Goal: Transaction & Acquisition: Purchase product/service

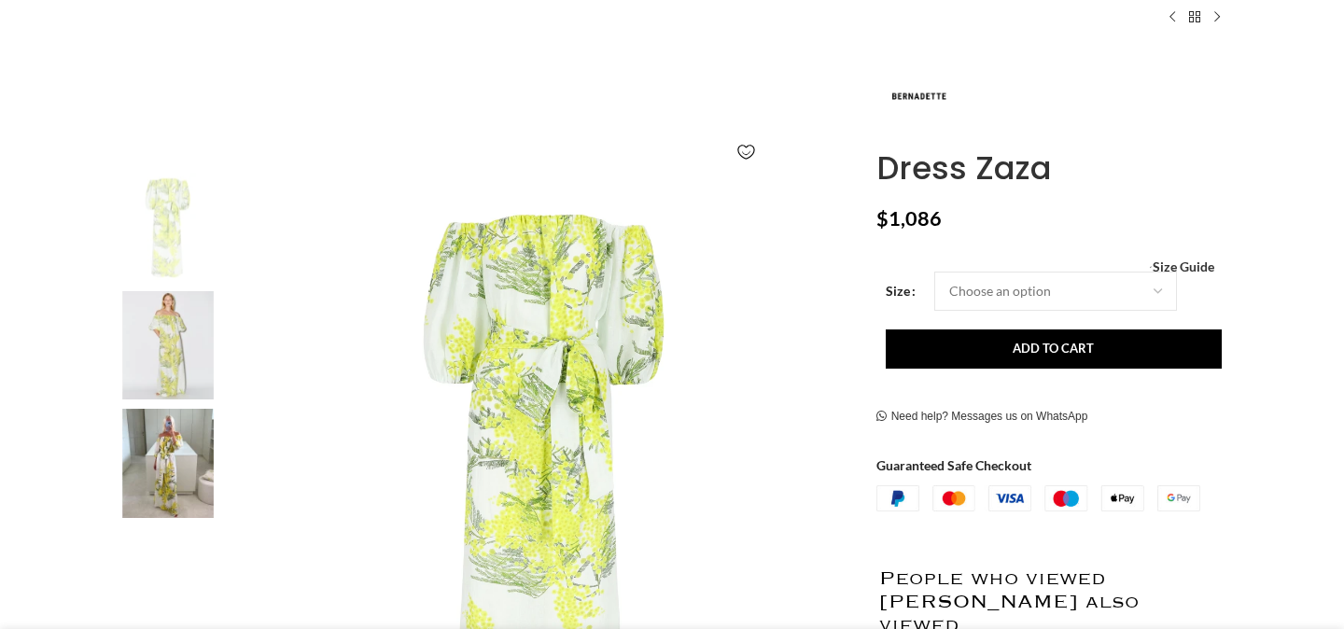
click at [180, 341] on img at bounding box center [168, 345] width 114 height 109
click at [172, 458] on img at bounding box center [168, 463] width 114 height 109
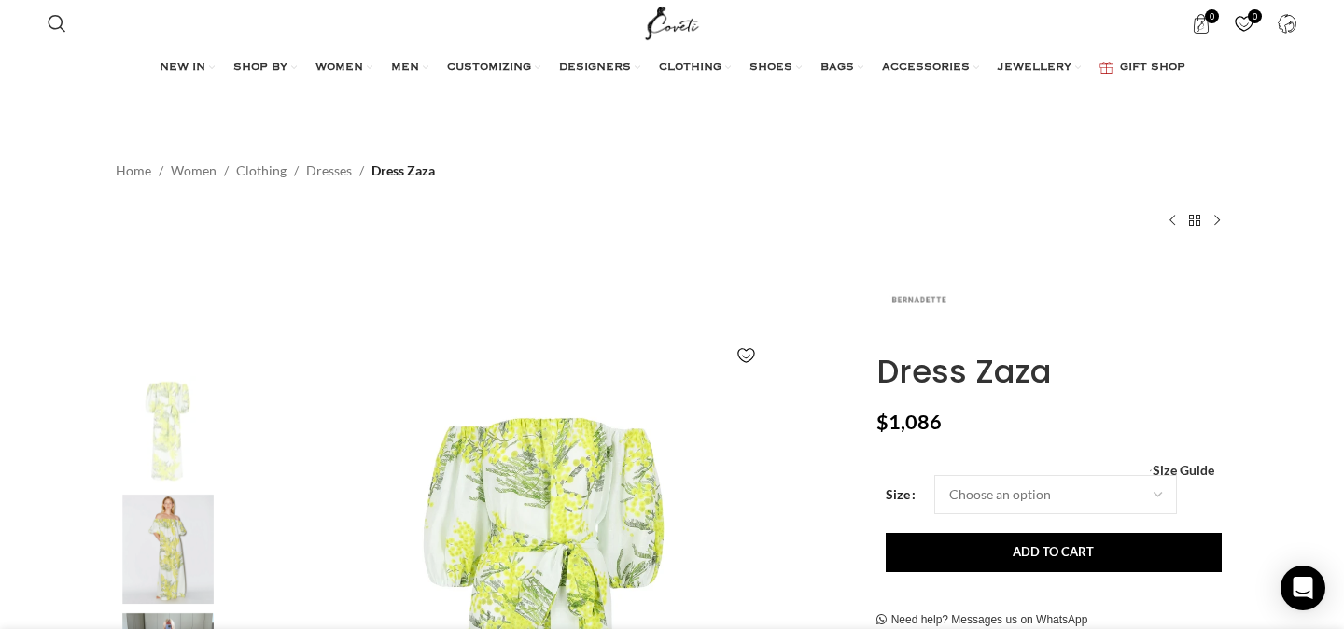
click at [917, 303] on img at bounding box center [918, 301] width 84 height 84
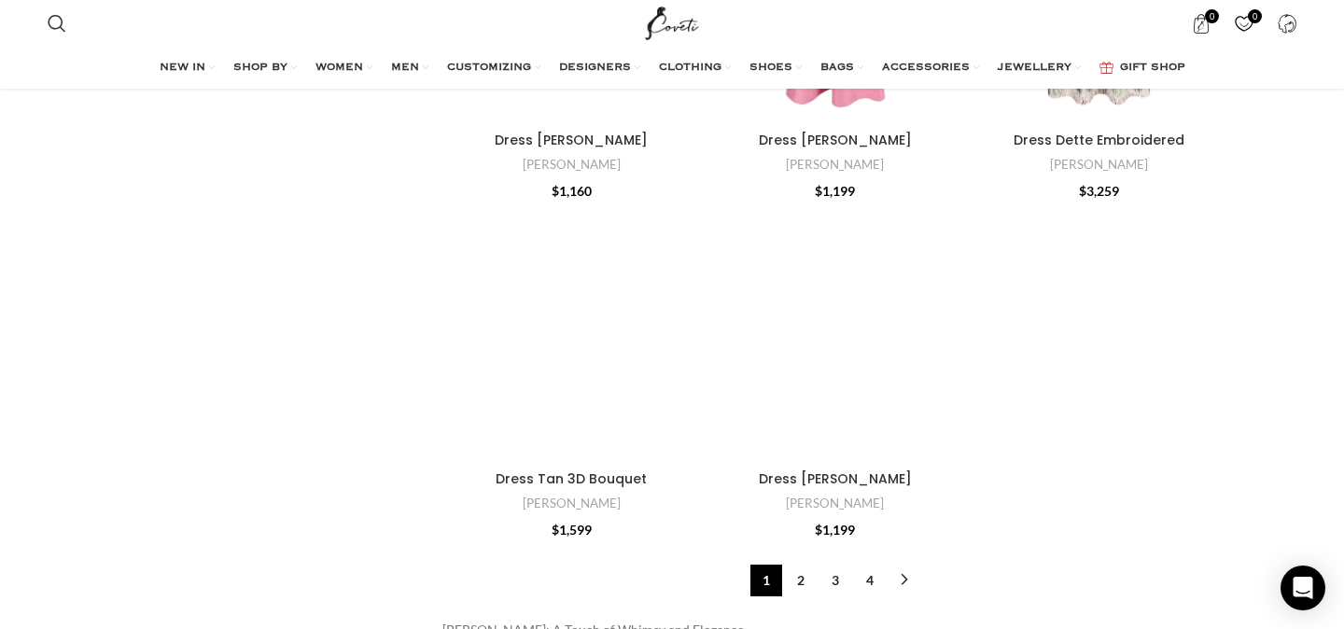
scroll to position [5580, 0]
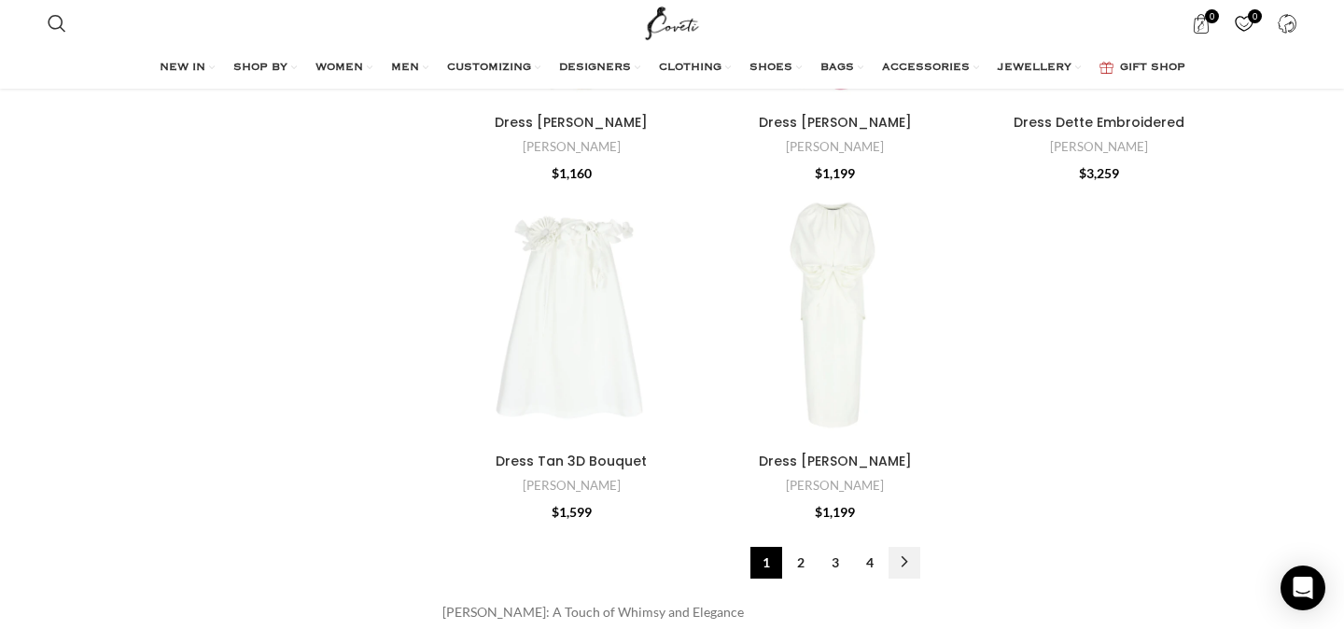
click at [904, 564] on link "→" at bounding box center [905, 563] width 32 height 32
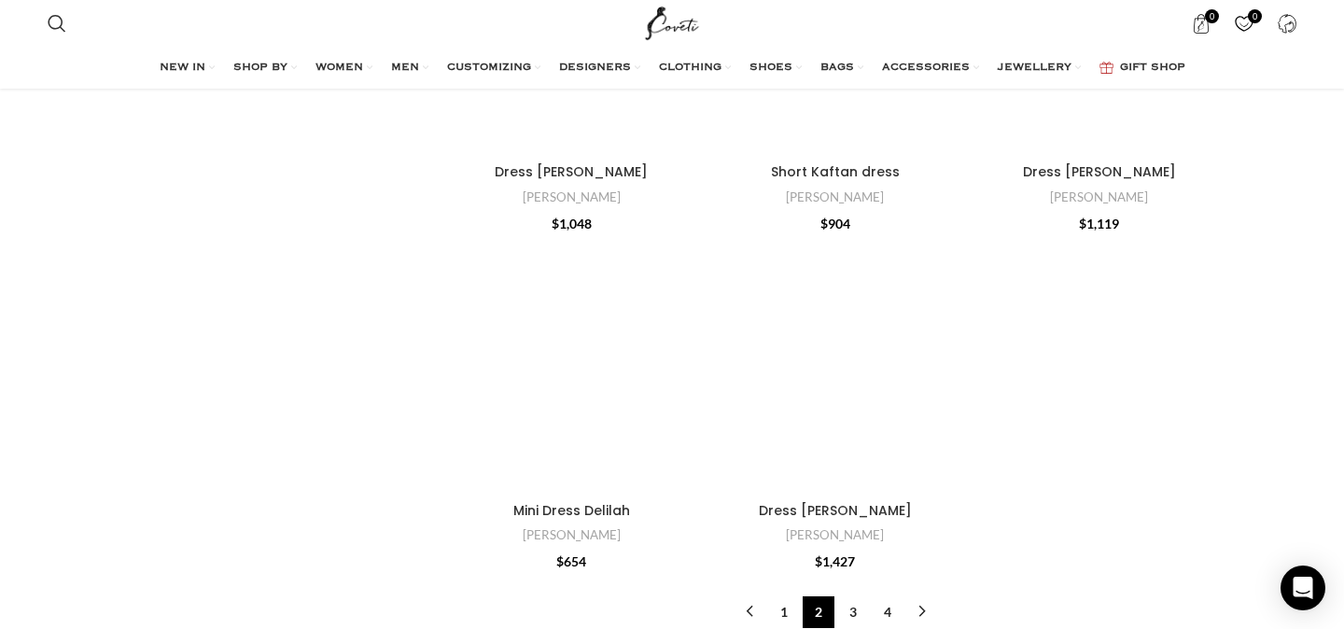
scroll to position [5721, 0]
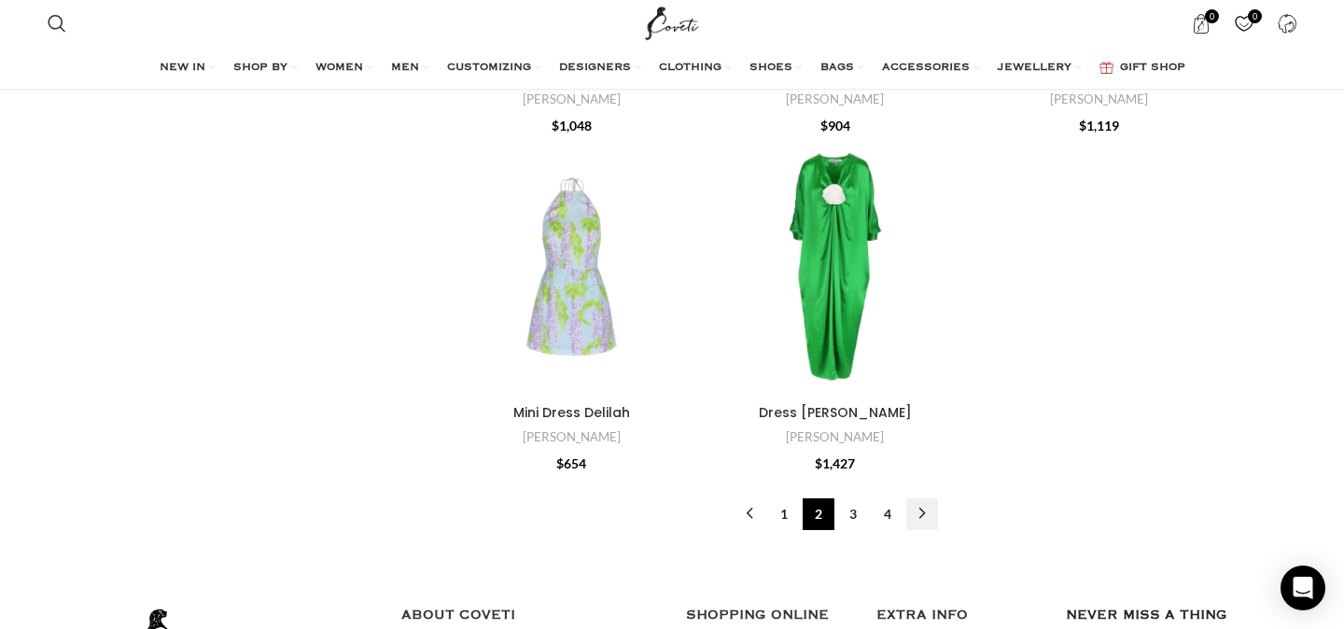
click at [920, 499] on link "→" at bounding box center [922, 514] width 32 height 32
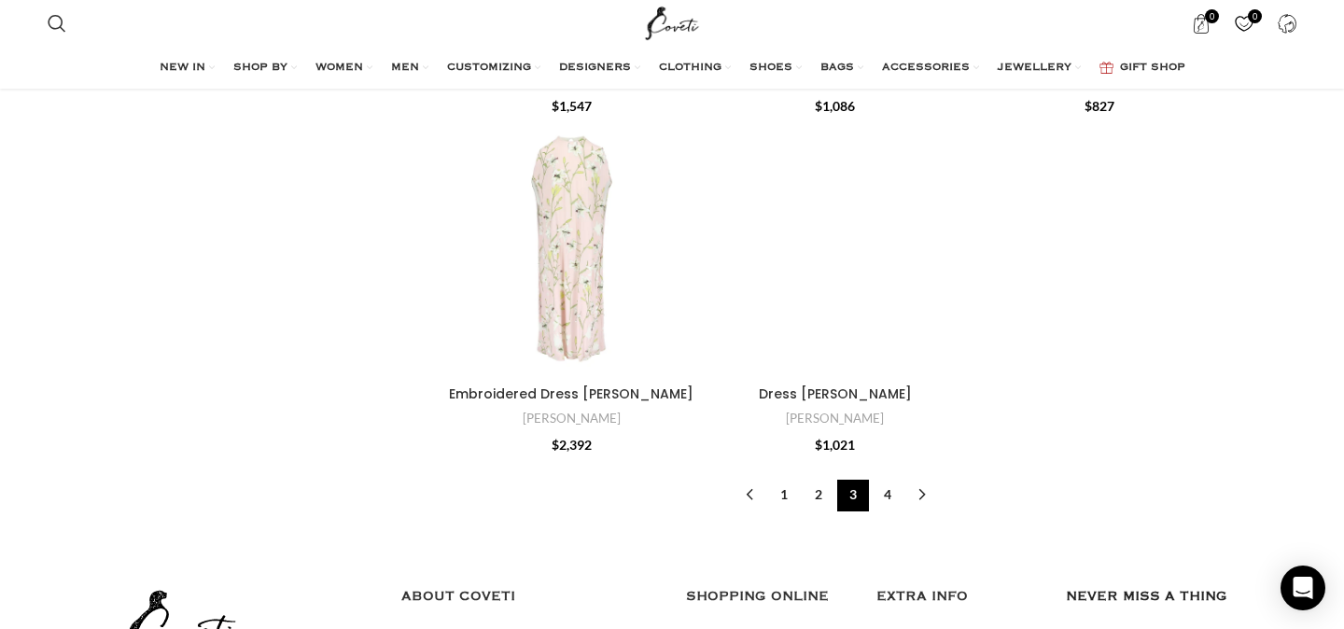
scroll to position [5959, 0]
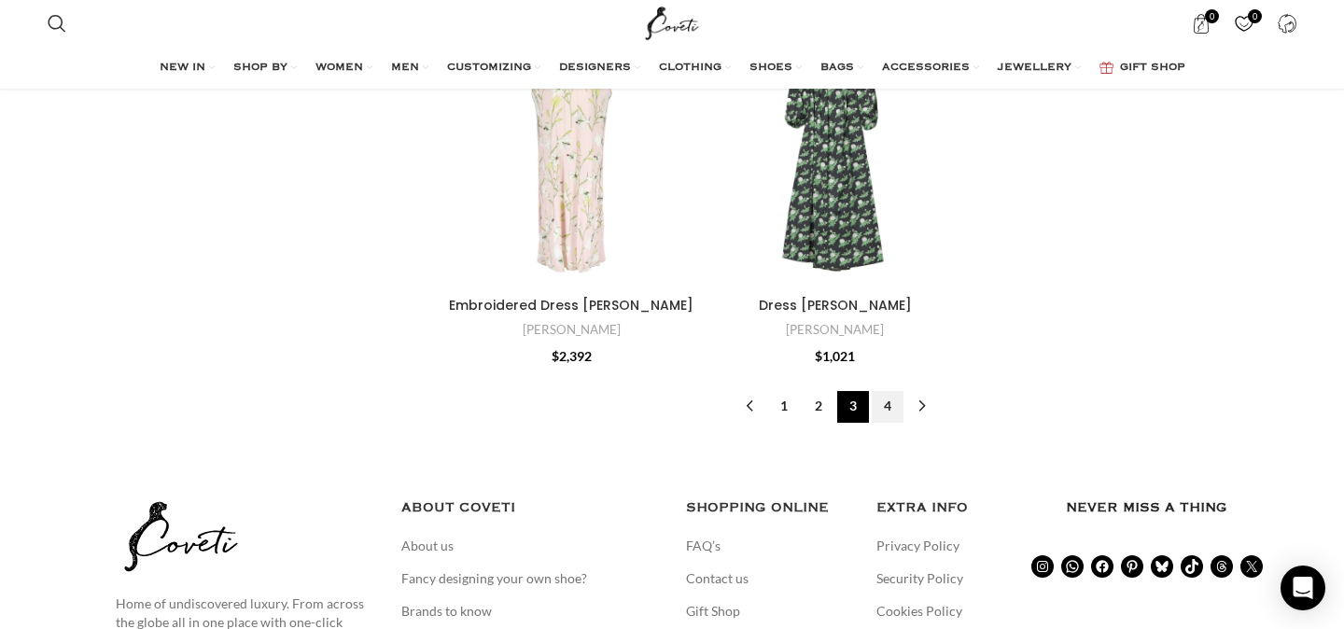
click at [889, 405] on link "4" at bounding box center [888, 407] width 32 height 32
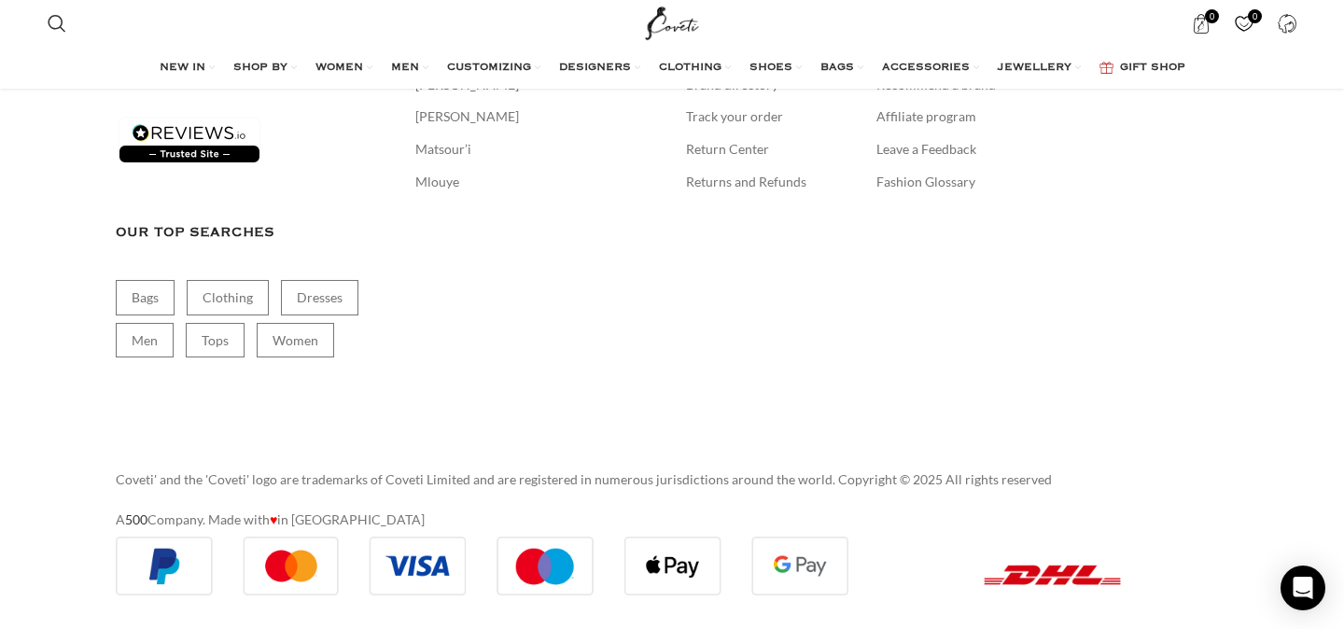
scroll to position [3470, 0]
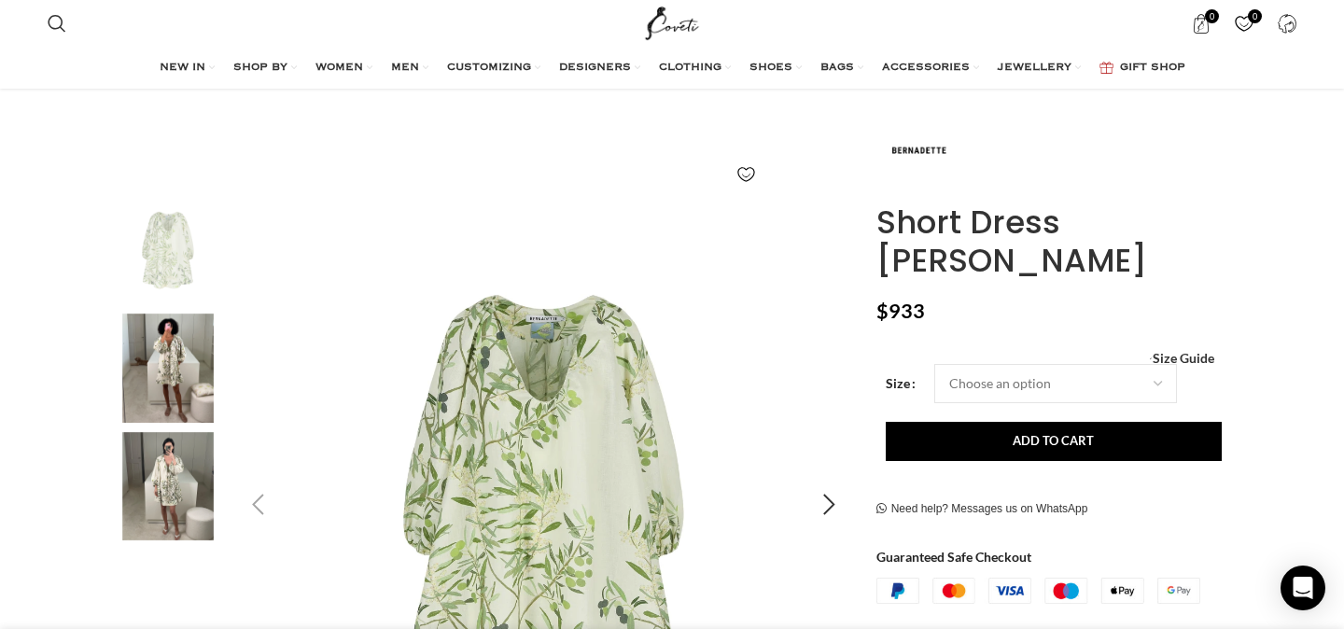
scroll to position [241, 0]
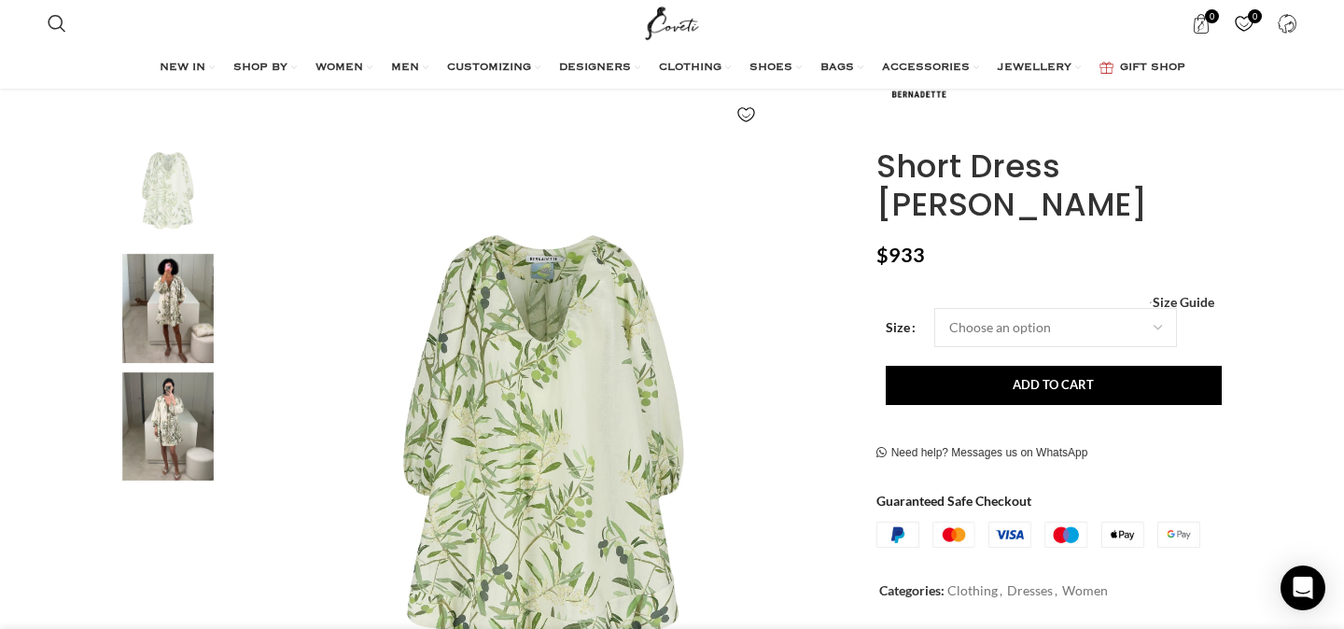
click at [215, 310] on img "2 / 3" at bounding box center [168, 308] width 114 height 109
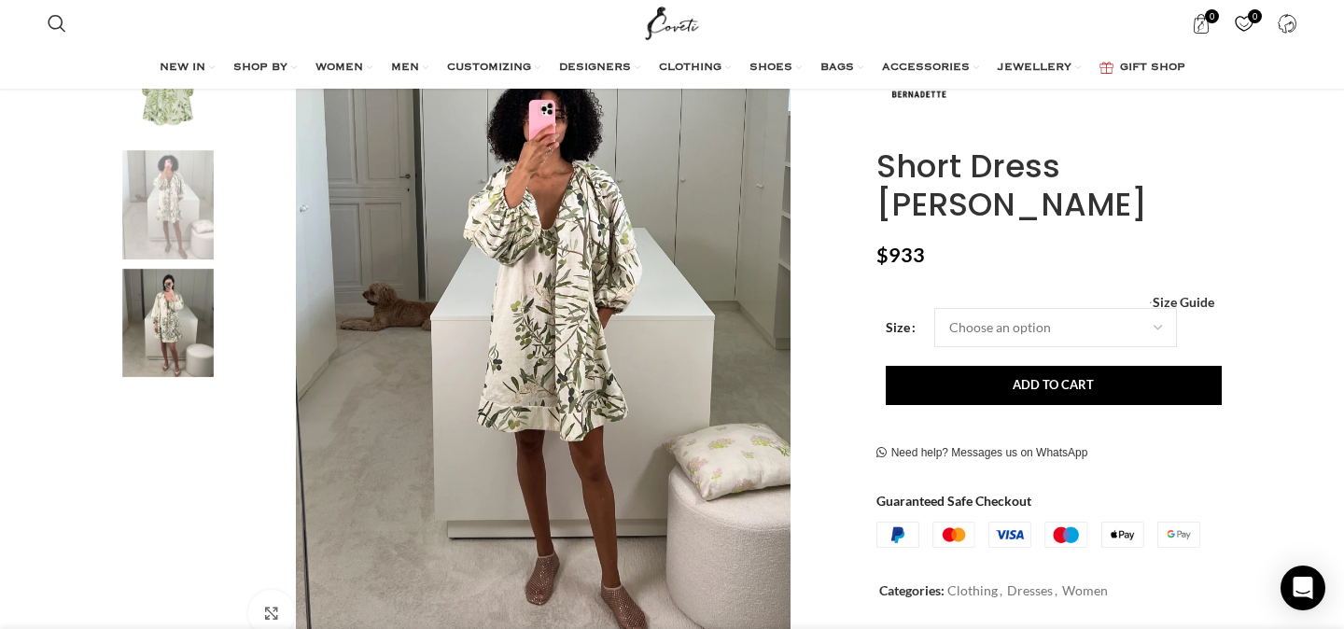
scroll to position [352, 0]
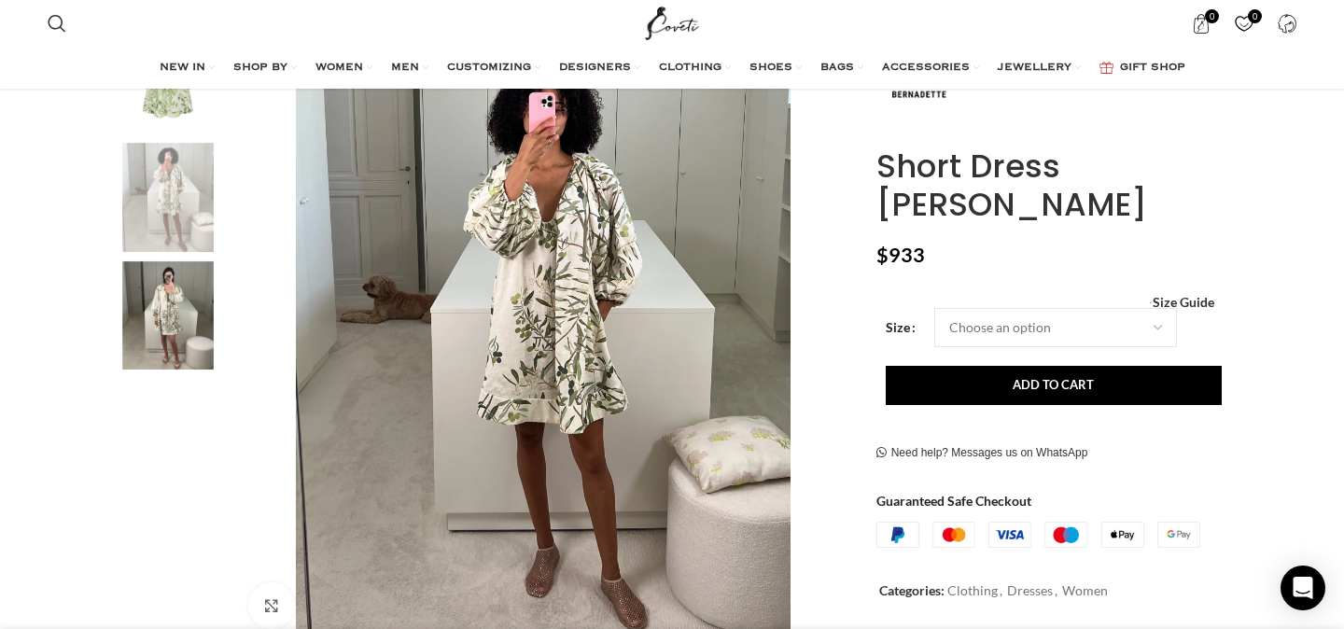
click at [177, 320] on img "3 / 3" at bounding box center [168, 315] width 114 height 109
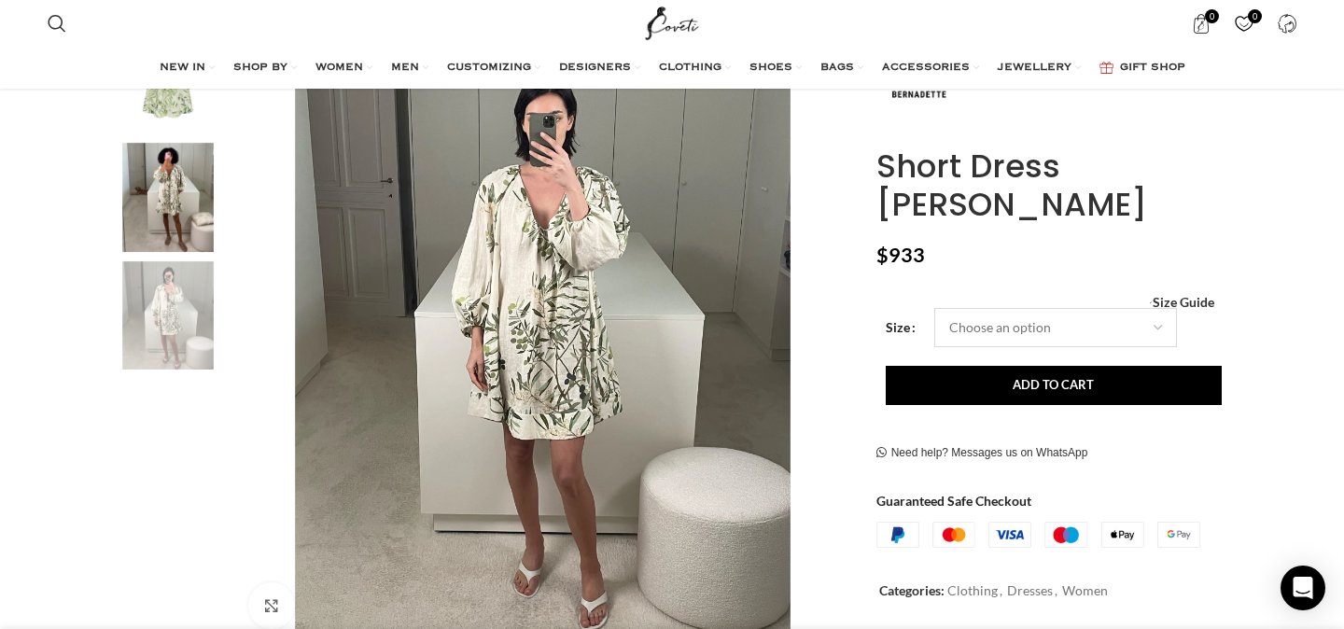
click at [992, 308] on select "Choose an option 4 UK 6 UK 8 UK 10 UK 12 UK 14 UK 16 UK 18 UK" at bounding box center [1055, 327] width 243 height 39
select select "4-uk"
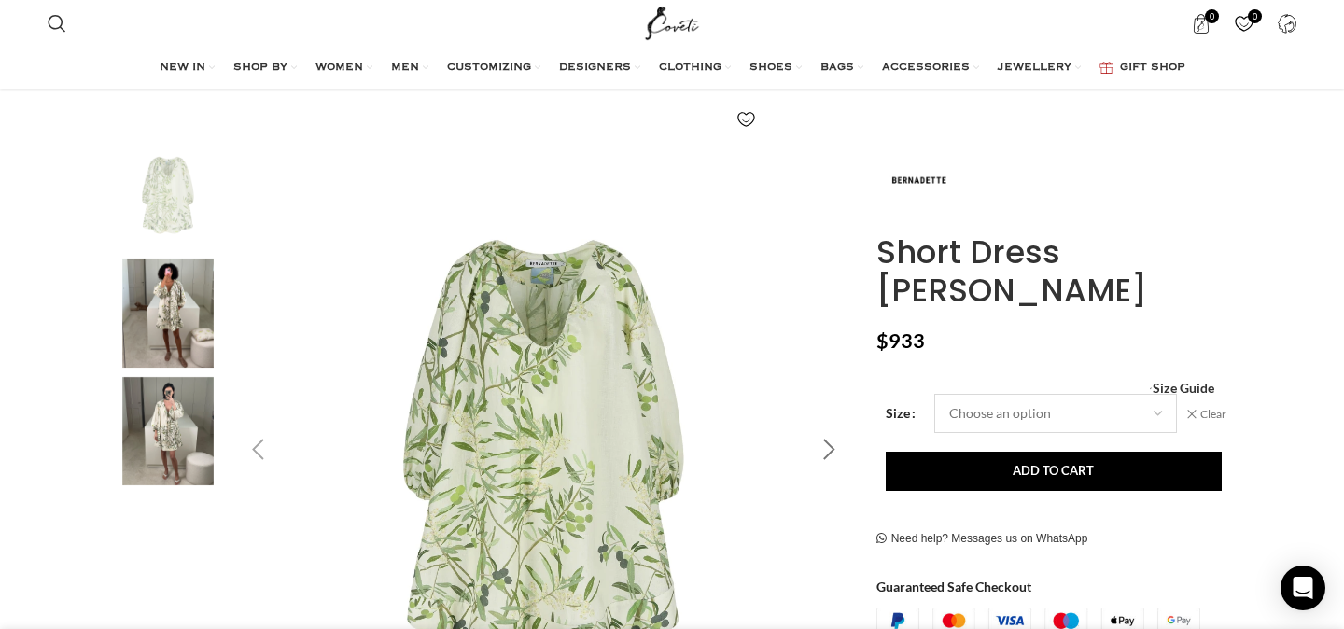
scroll to position [0, 393]
click at [842, 459] on div "Next slide" at bounding box center [829, 450] width 47 height 47
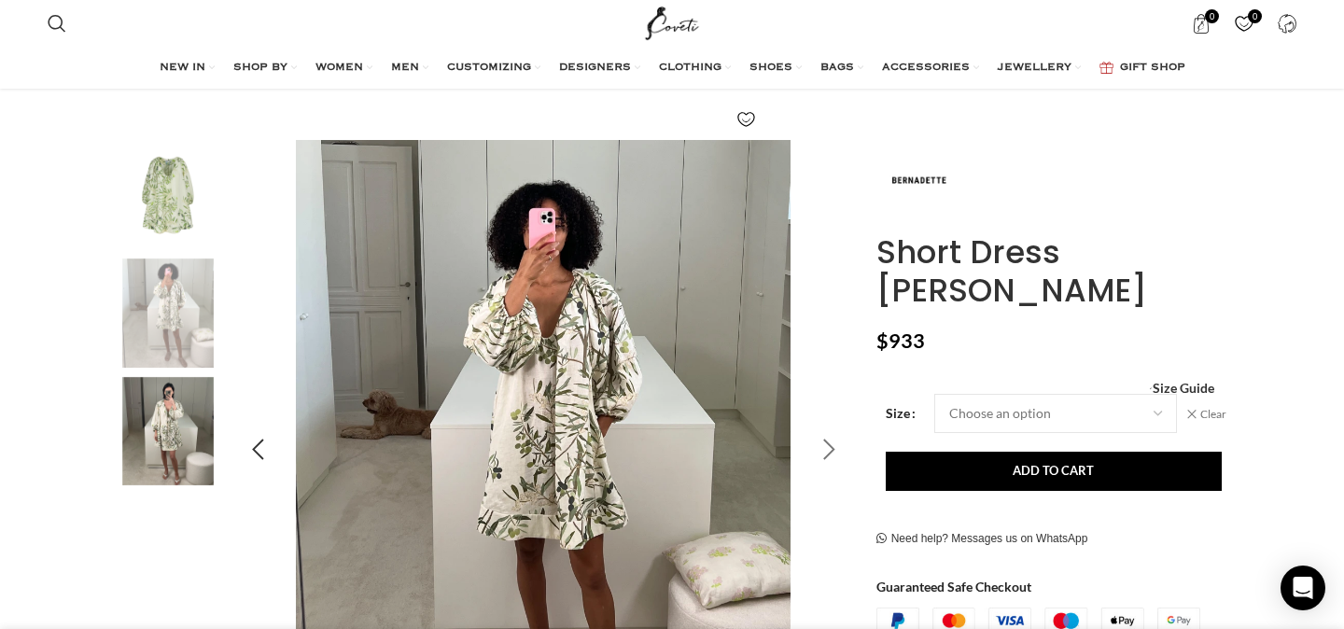
click at [842, 459] on div "Next slide" at bounding box center [829, 450] width 47 height 47
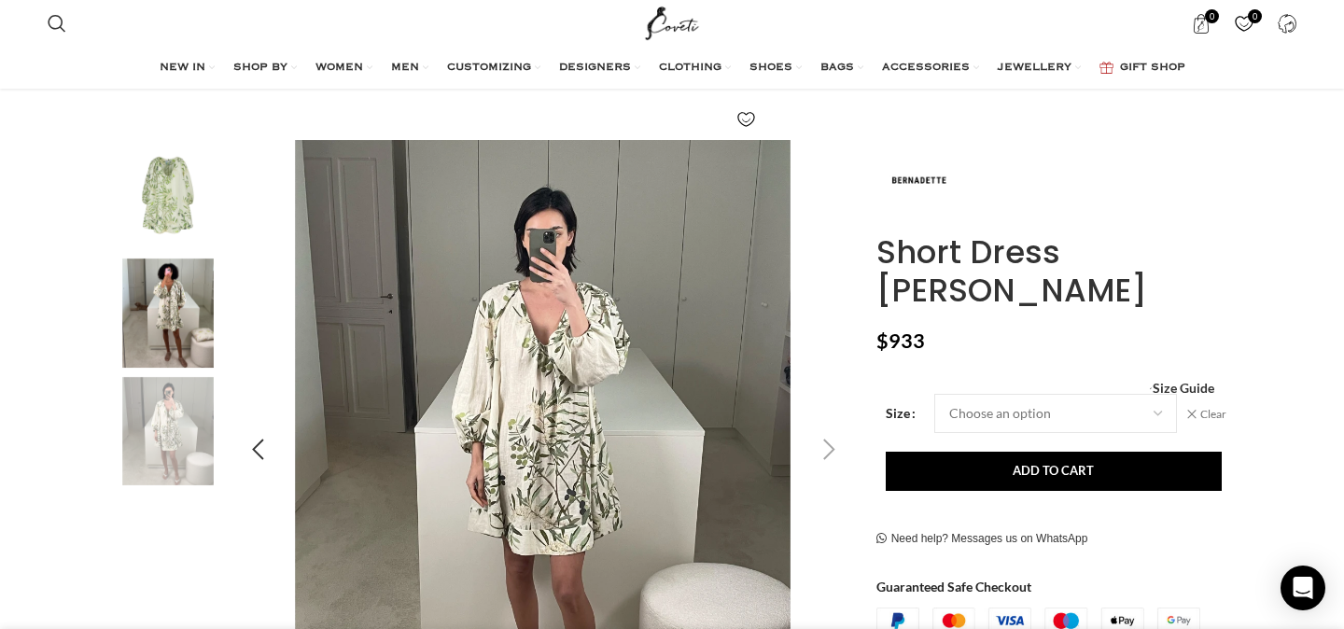
click at [842, 459] on div "Next slide" at bounding box center [829, 450] width 47 height 47
click at [829, 449] on div "Next slide" at bounding box center [829, 450] width 47 height 47
click at [146, 192] on img "1 / 3" at bounding box center [168, 194] width 114 height 109
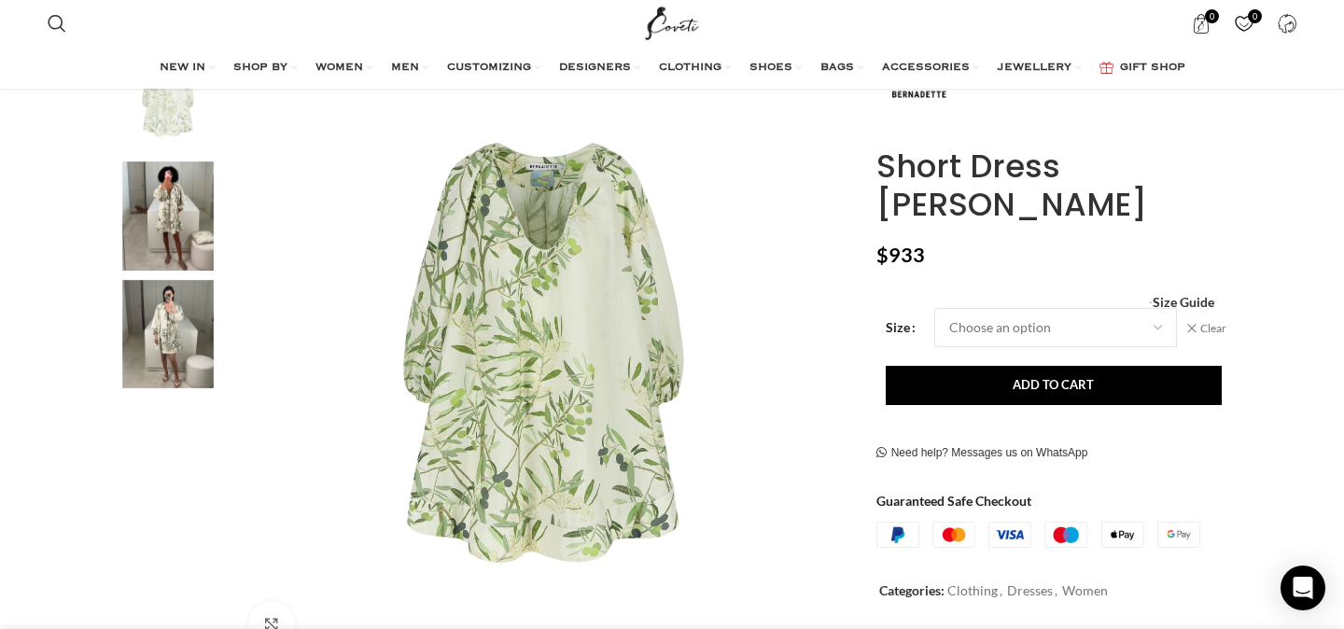
scroll to position [356, 0]
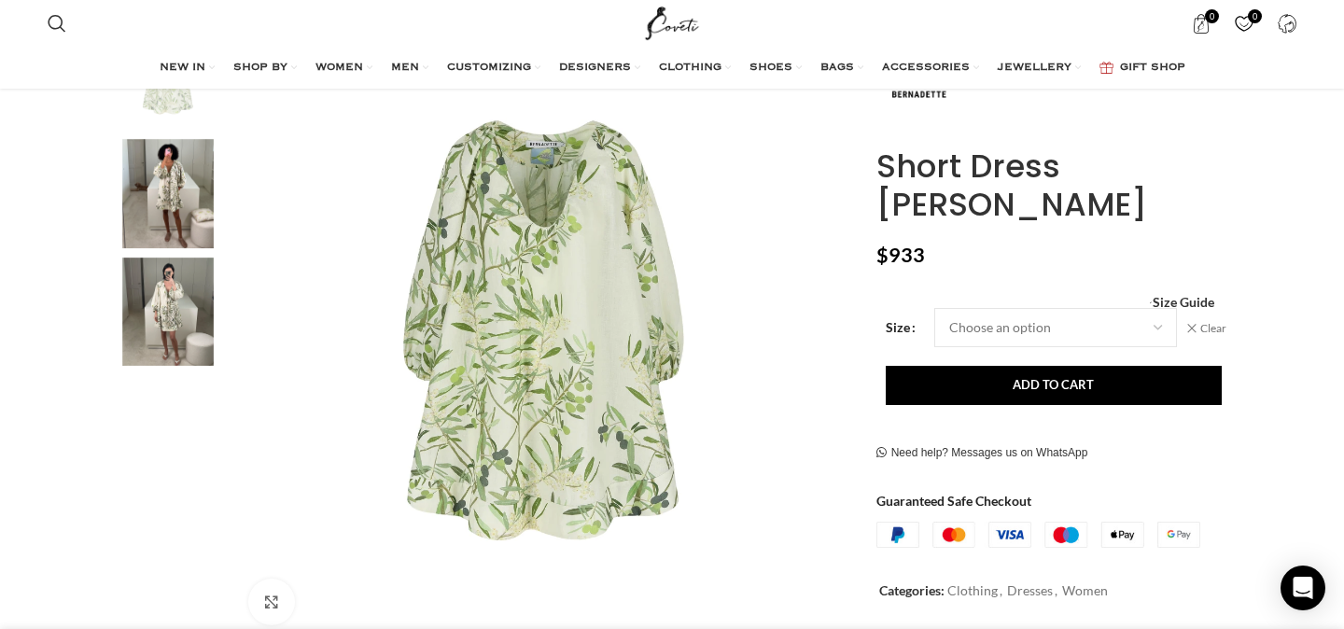
click at [187, 302] on img "3 / 3" at bounding box center [168, 312] width 114 height 109
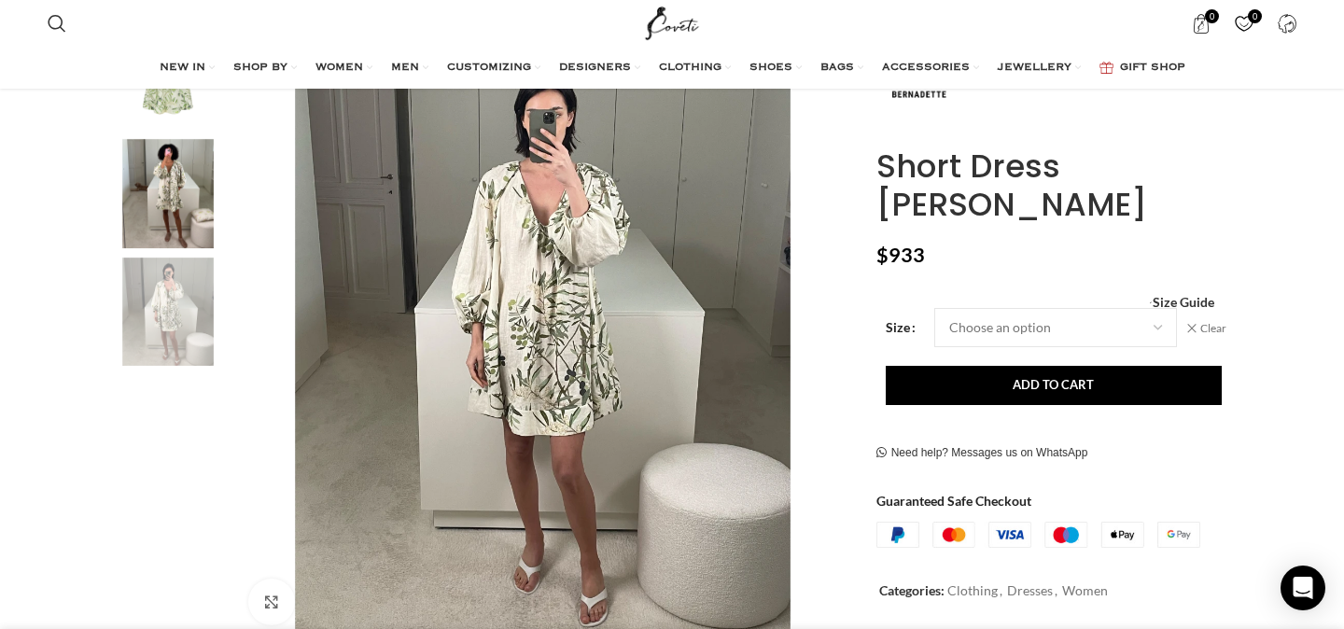
click at [170, 220] on img "2 / 3" at bounding box center [168, 193] width 114 height 109
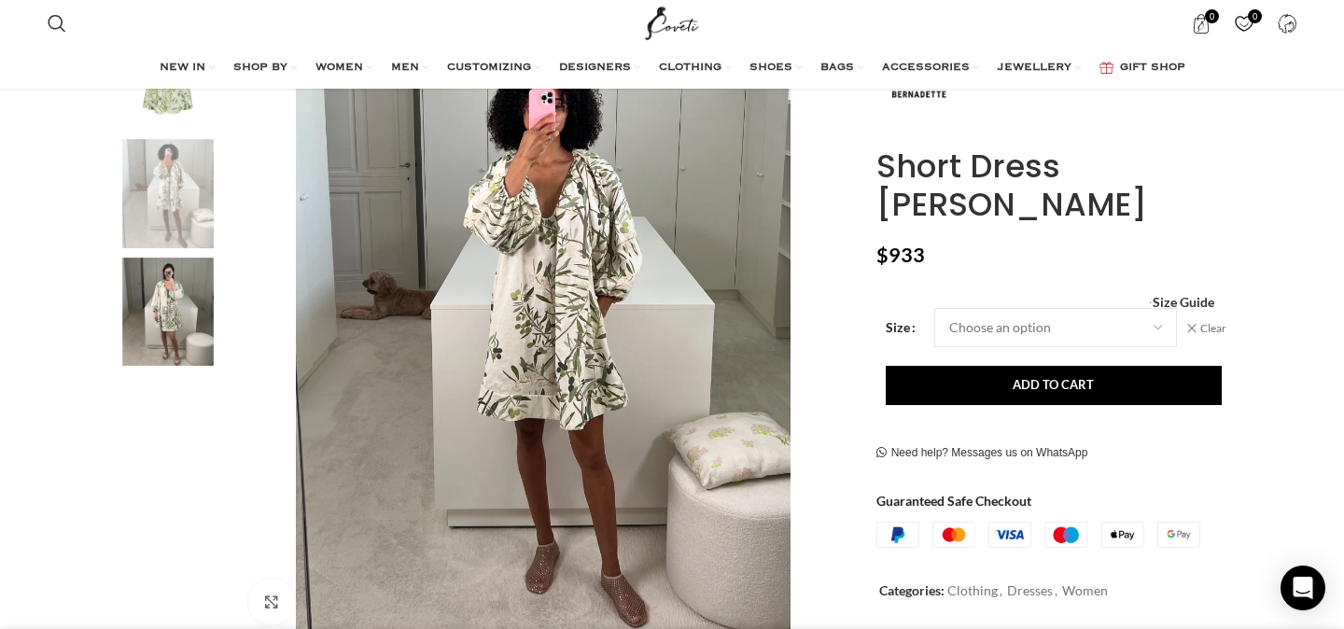
scroll to position [0, 589]
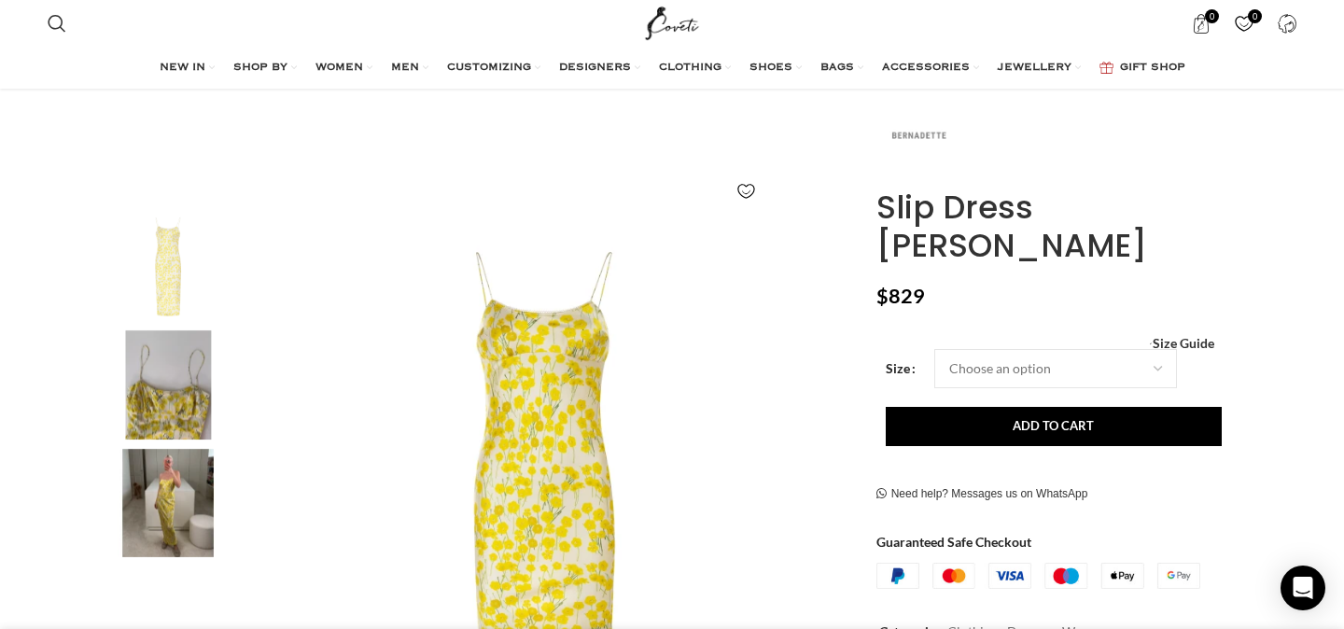
scroll to position [255, 0]
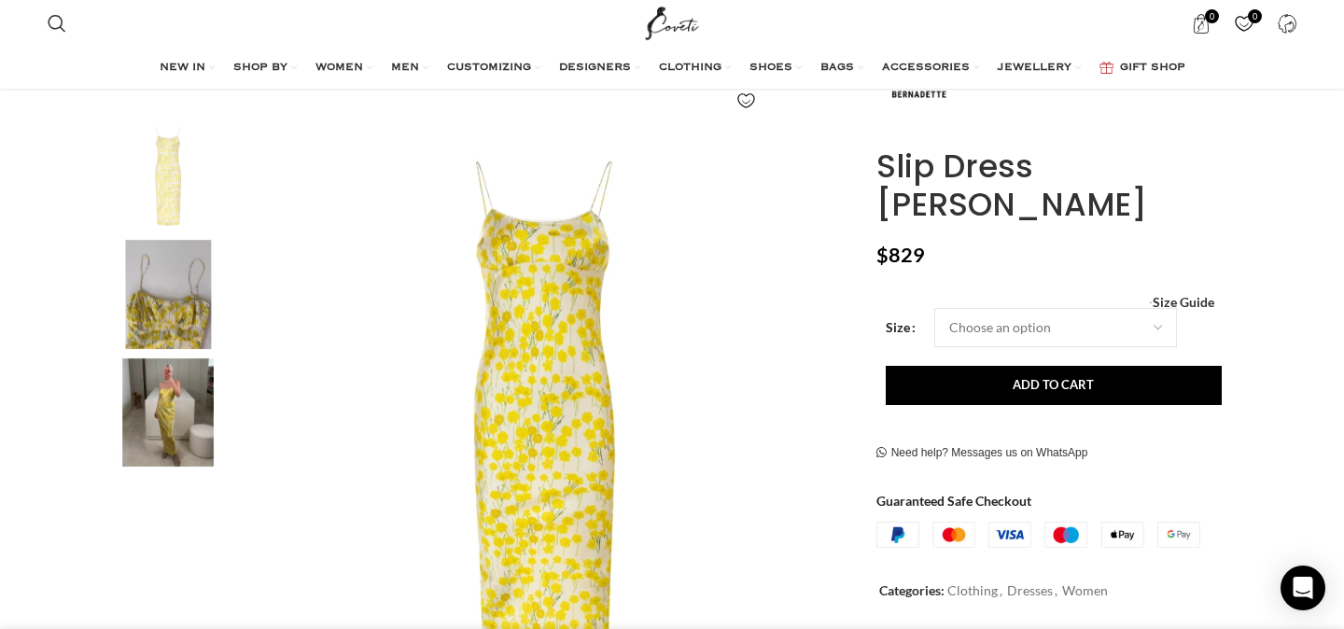
click at [178, 327] on img "2 / 3" at bounding box center [168, 294] width 114 height 109
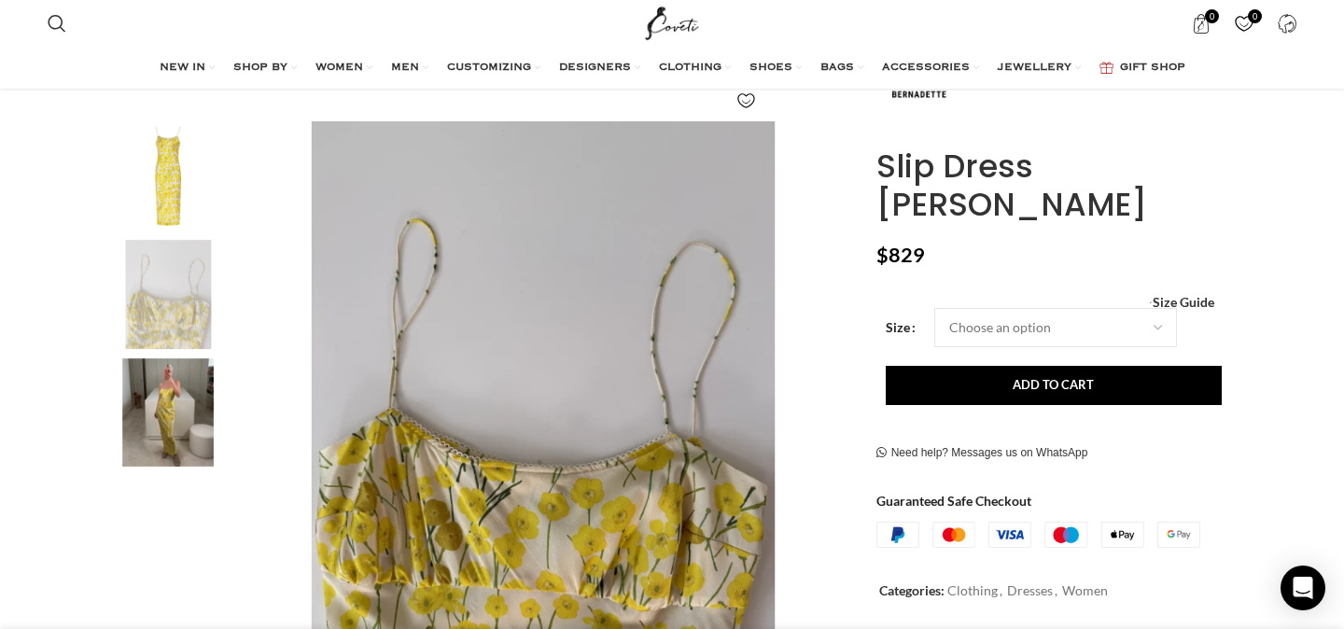
click at [175, 400] on img "3 / 3" at bounding box center [168, 412] width 114 height 109
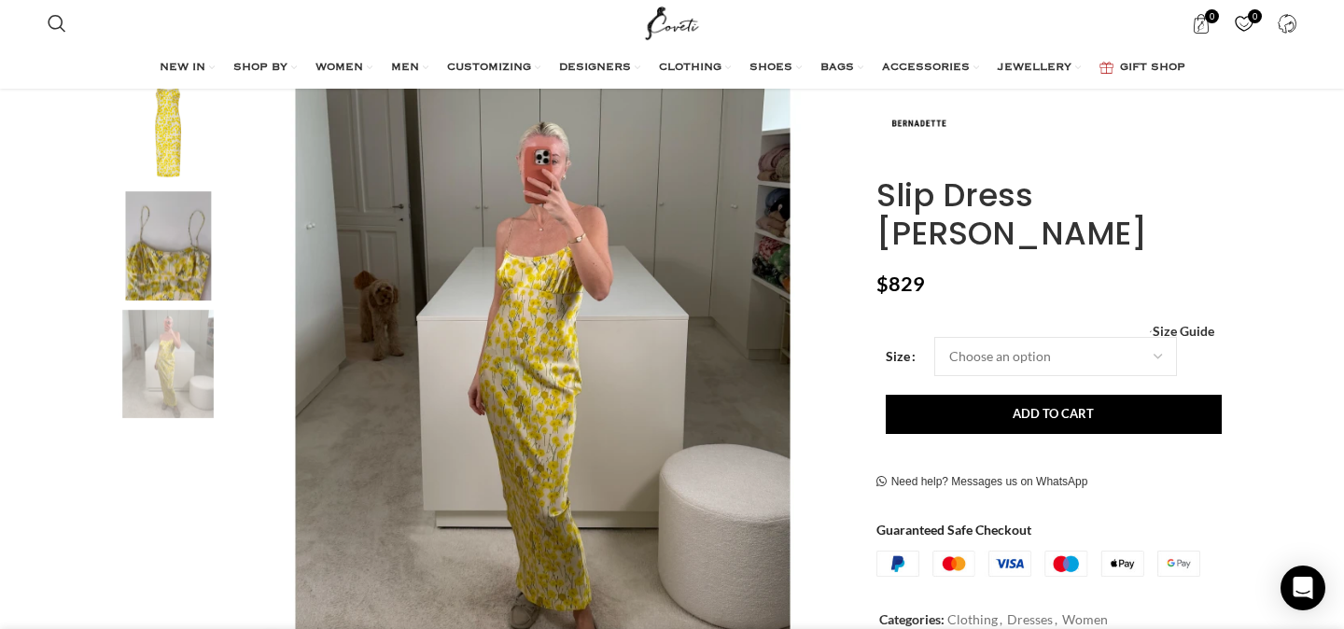
scroll to position [300, 0]
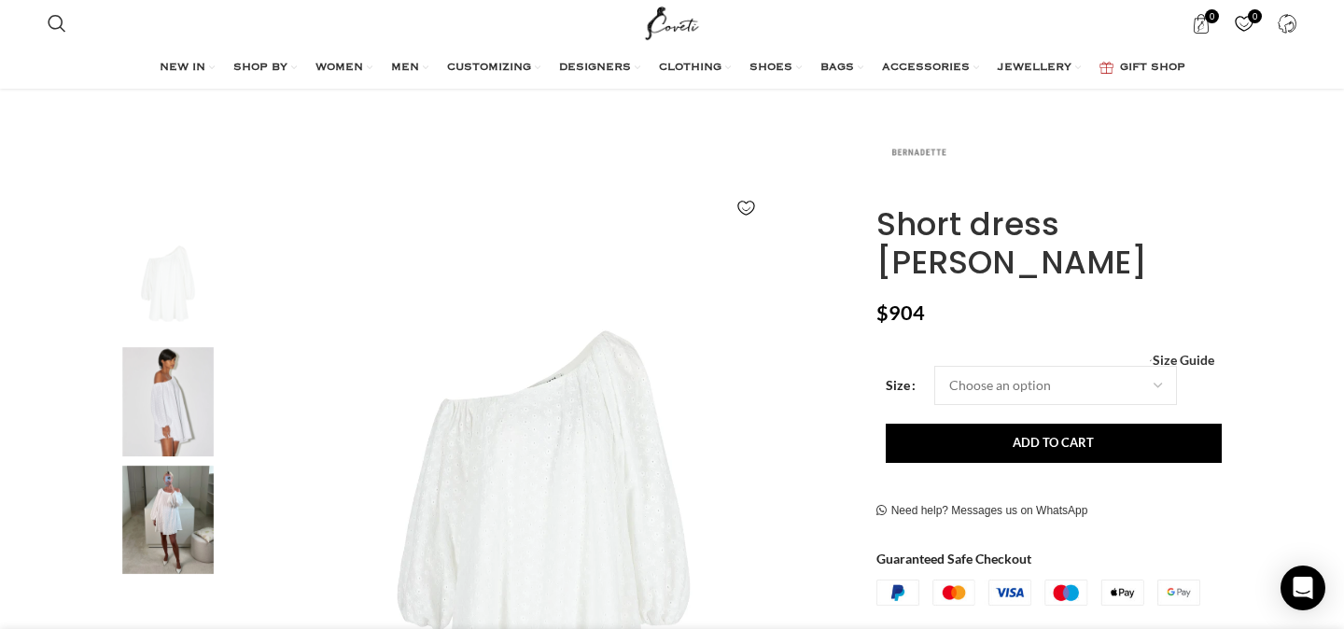
scroll to position [280, 0]
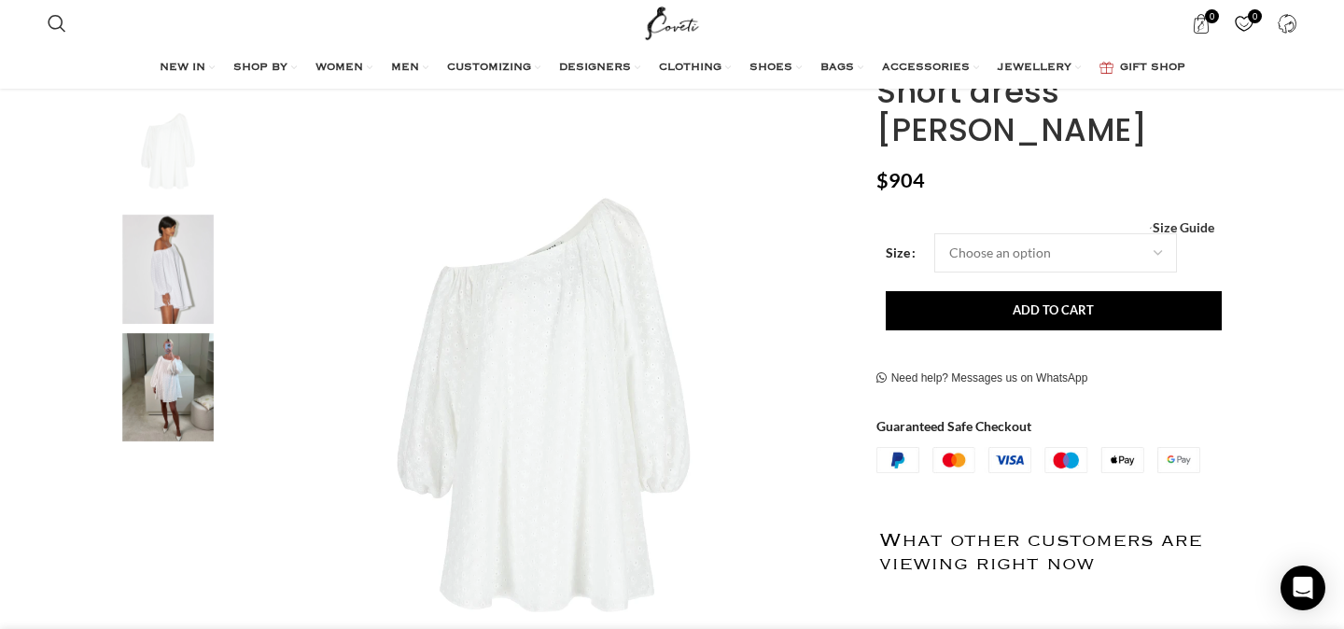
click at [178, 291] on img "2 / 3" at bounding box center [168, 269] width 114 height 109
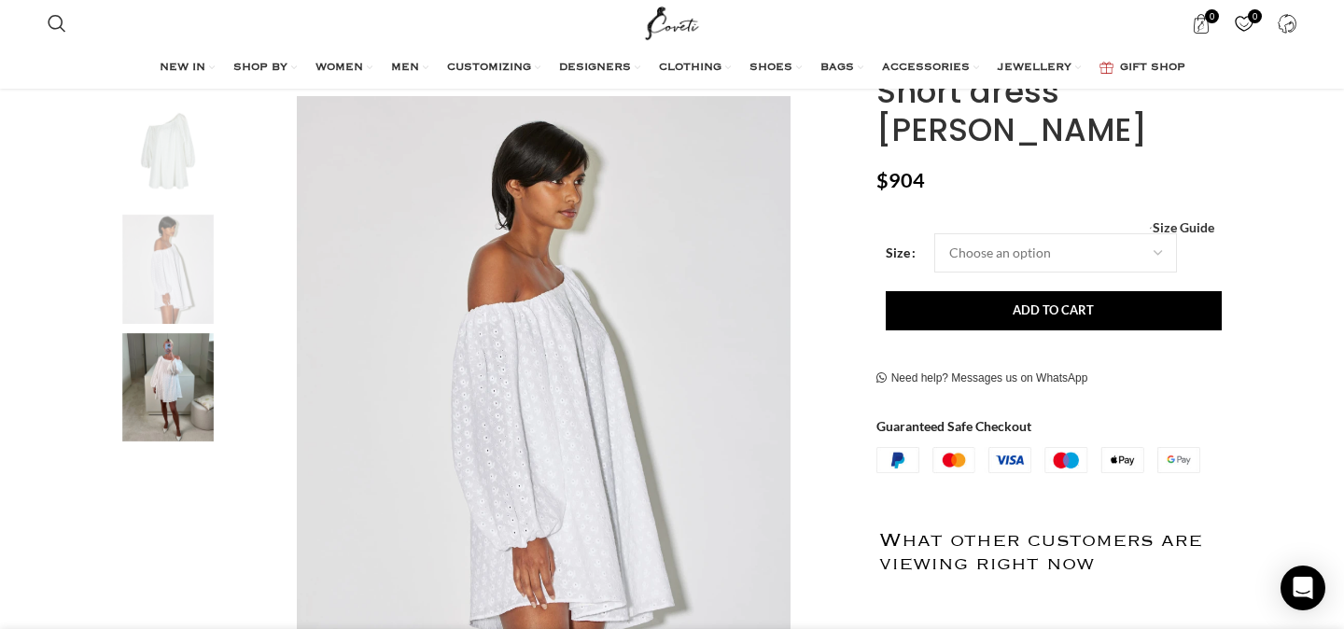
click at [165, 410] on img "3 / 3" at bounding box center [168, 387] width 114 height 109
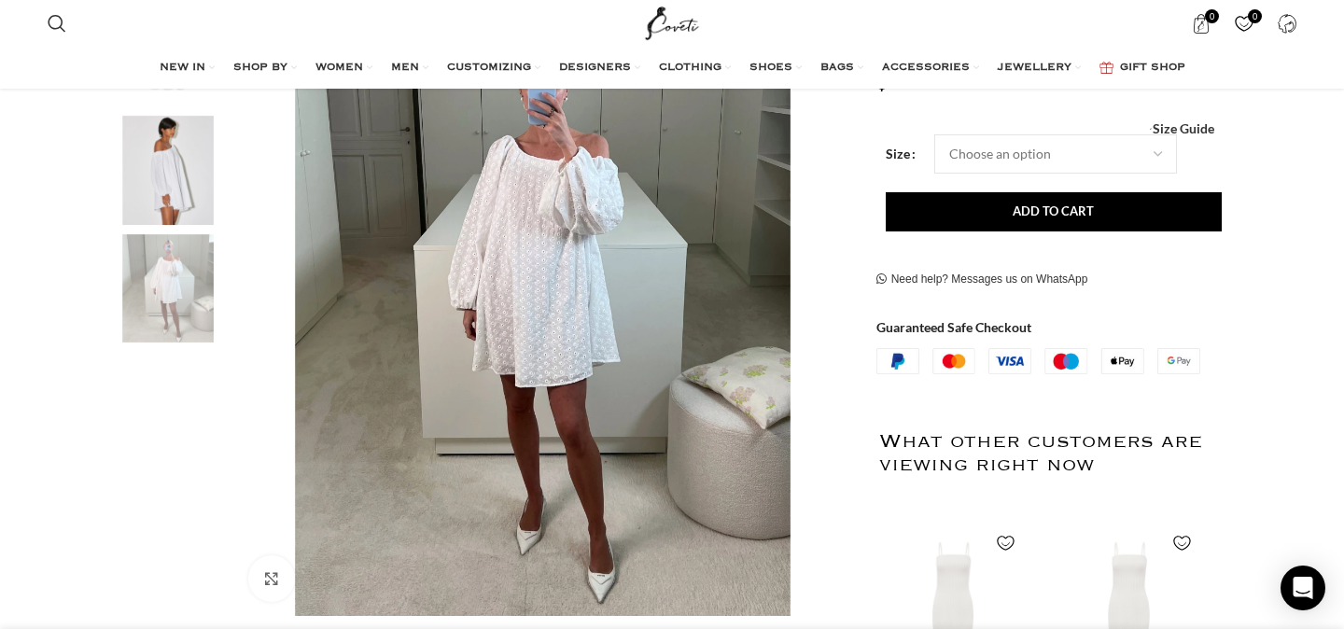
scroll to position [380, 0]
click at [824, 312] on div "Next slide" at bounding box center [829, 306] width 47 height 47
click at [830, 301] on div "Next slide" at bounding box center [829, 306] width 47 height 47
click at [254, 304] on div "Previous slide" at bounding box center [257, 306] width 47 height 47
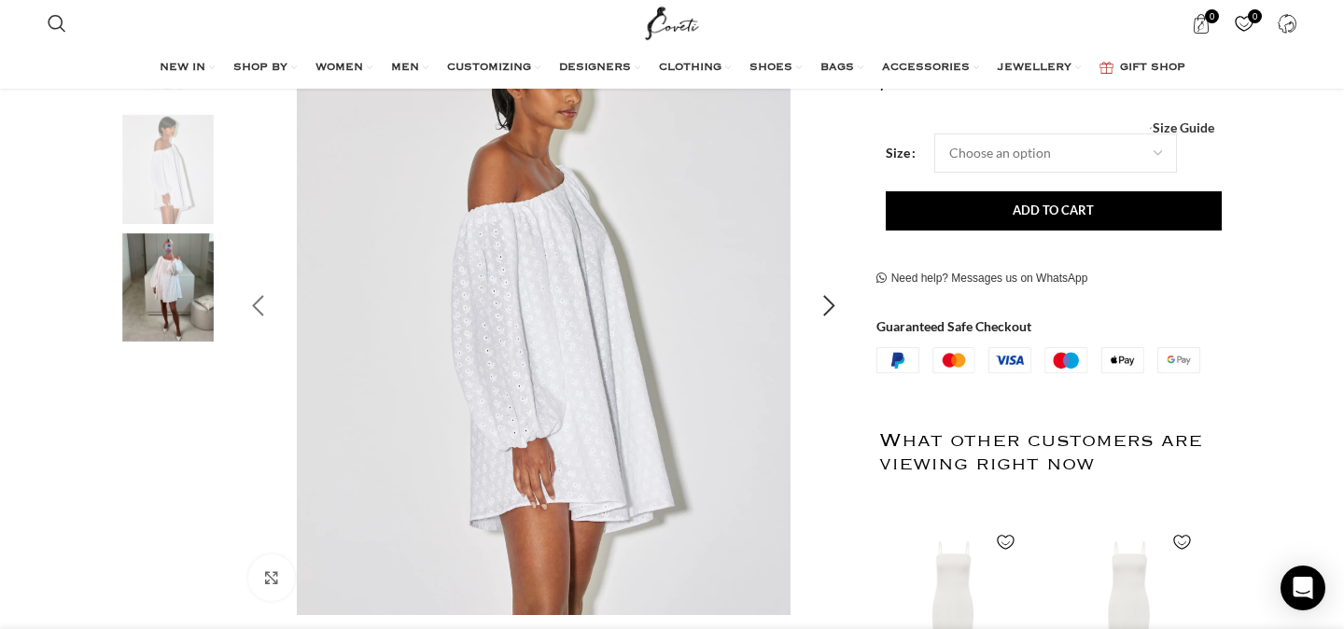
click at [254, 304] on div "Previous slide" at bounding box center [257, 306] width 47 height 47
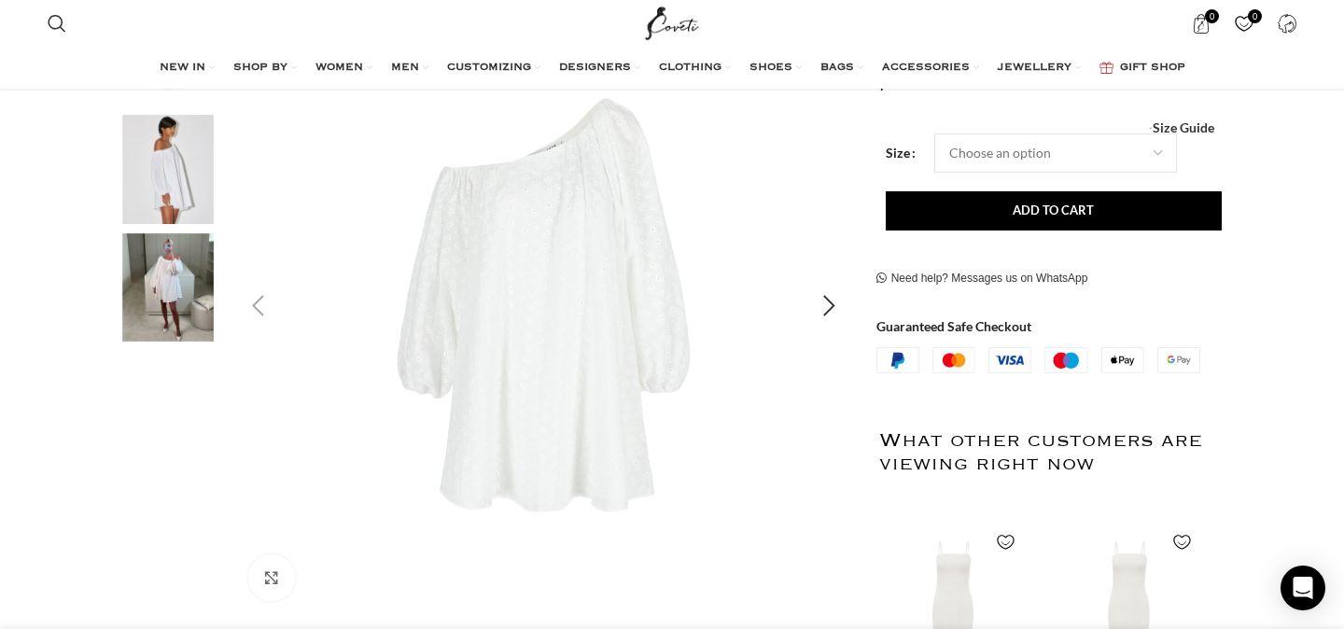
scroll to position [0, 393]
click at [254, 304] on div "Previous slide" at bounding box center [257, 306] width 47 height 47
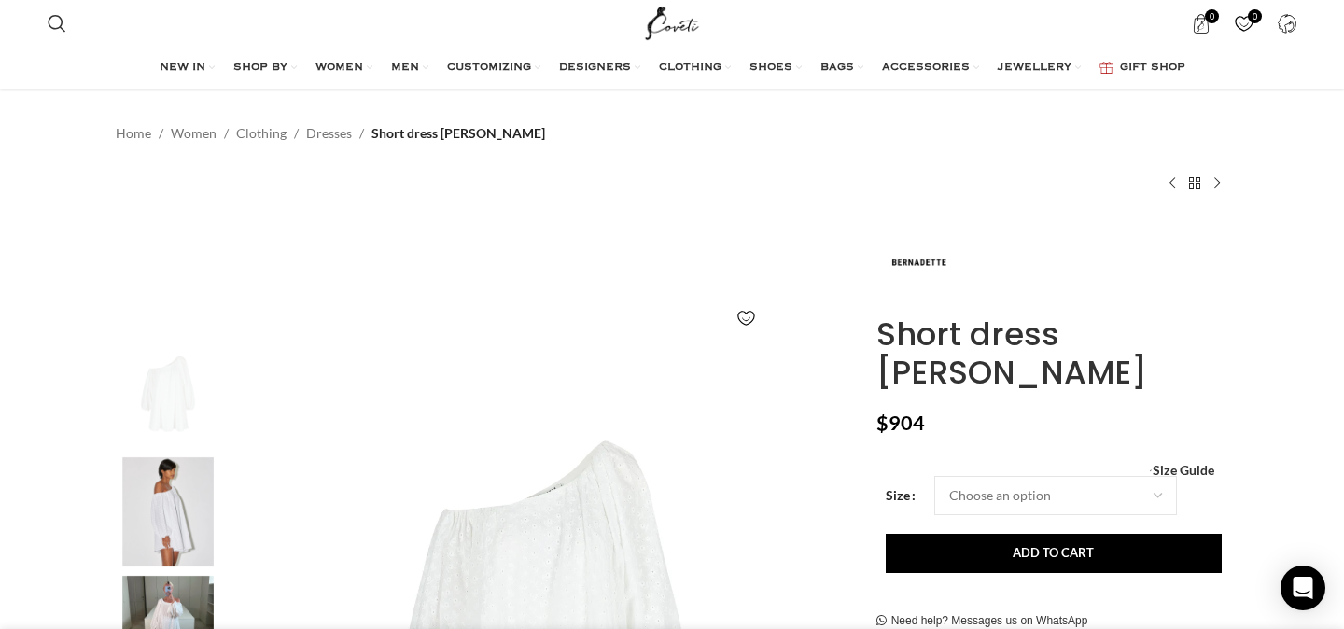
scroll to position [29, 0]
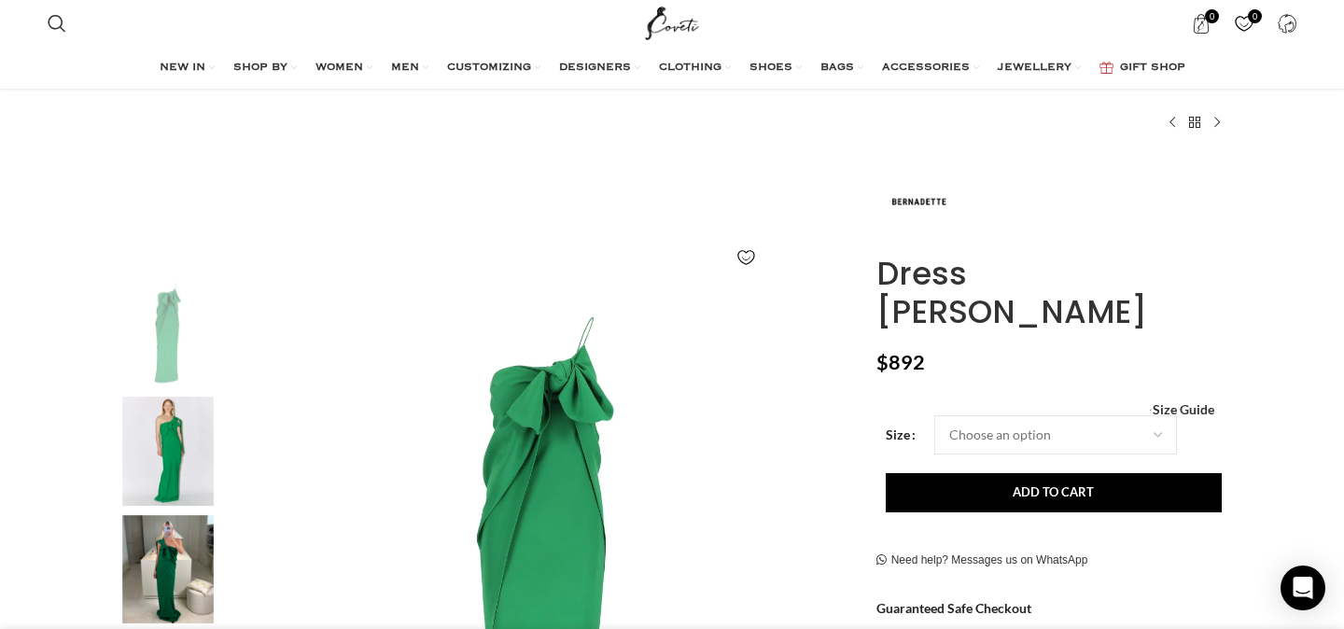
scroll to position [250, 0]
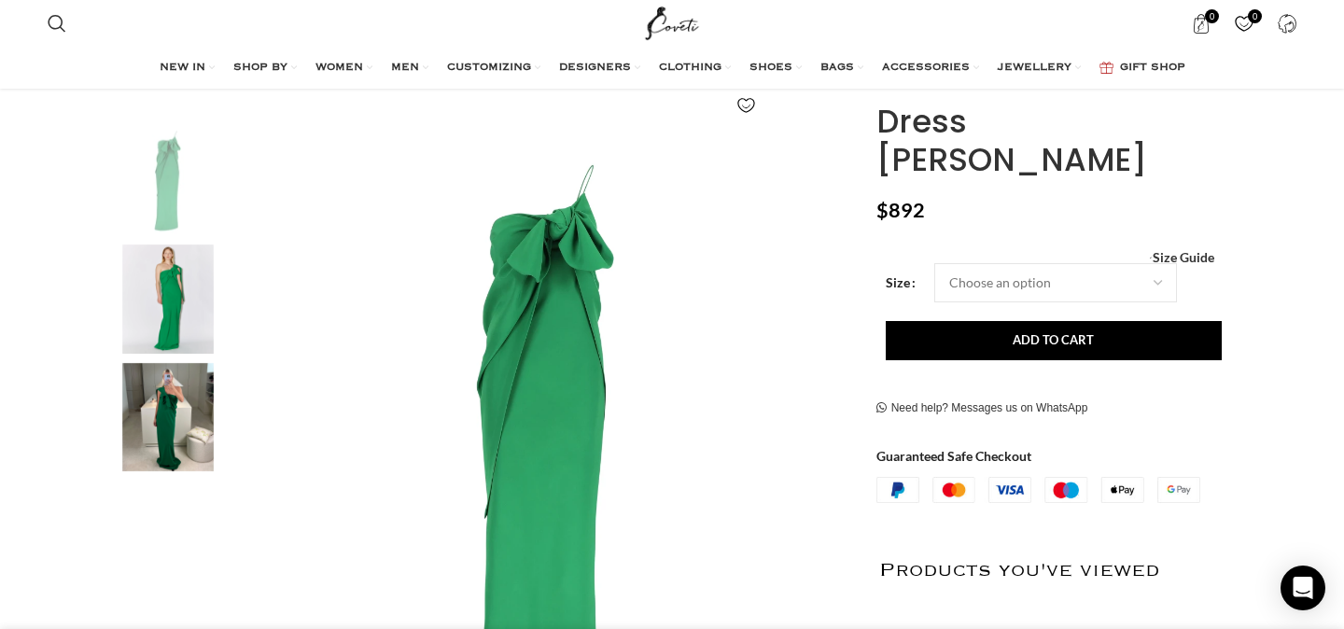
click at [173, 288] on img "2 / 3" at bounding box center [168, 299] width 114 height 109
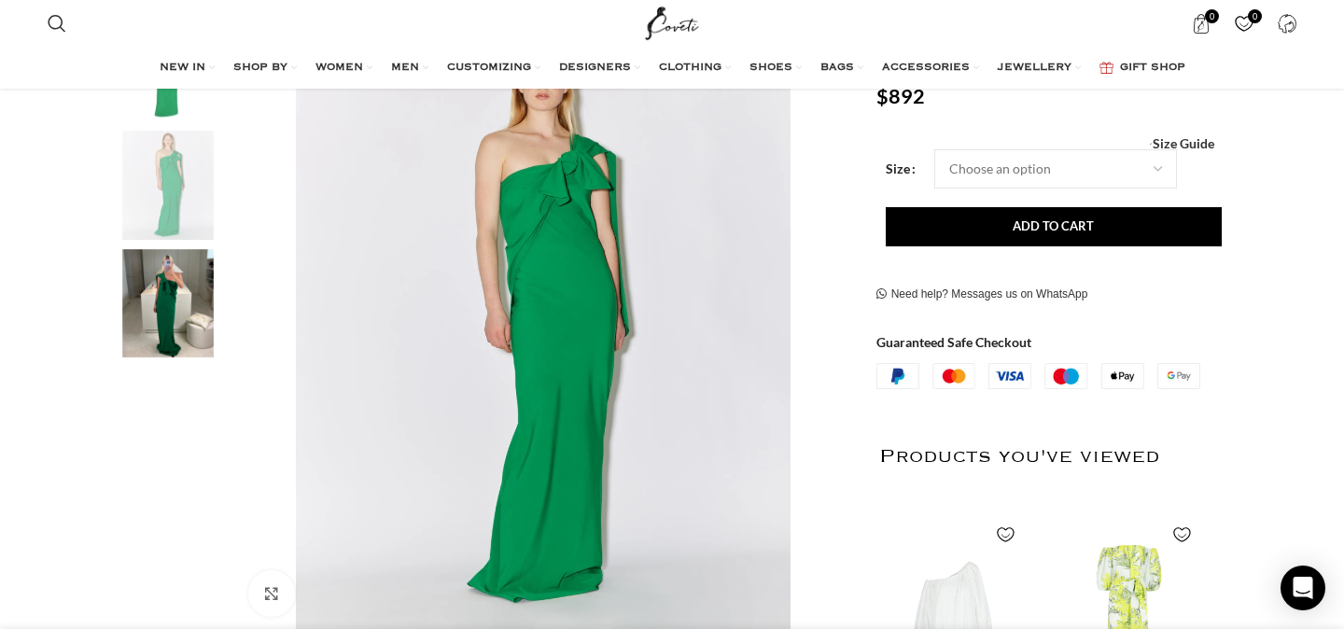
scroll to position [346, 0]
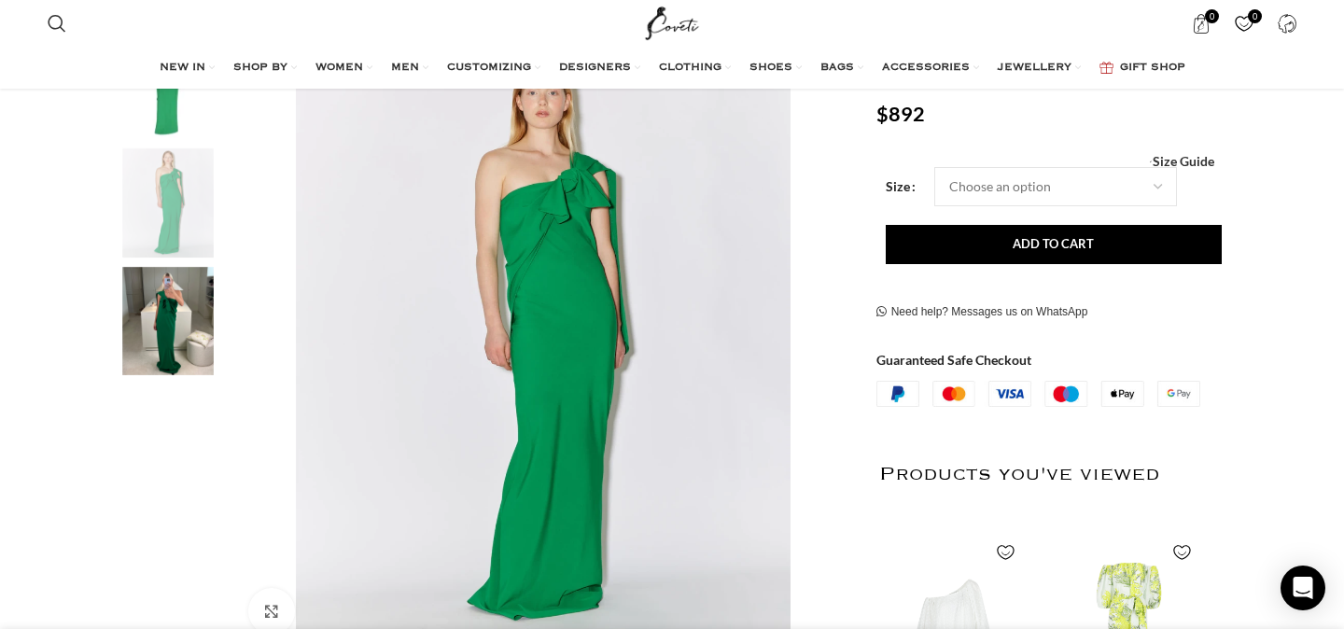
click at [170, 343] on img "3 / 3" at bounding box center [168, 321] width 114 height 109
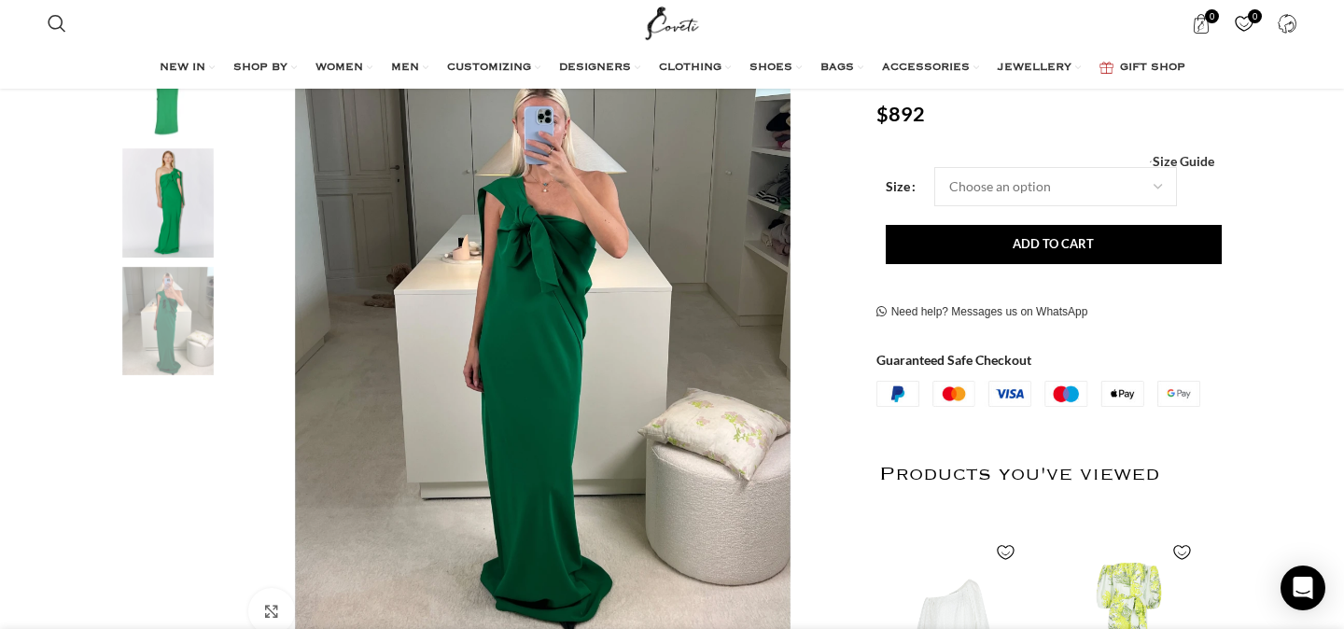
scroll to position [7, 0]
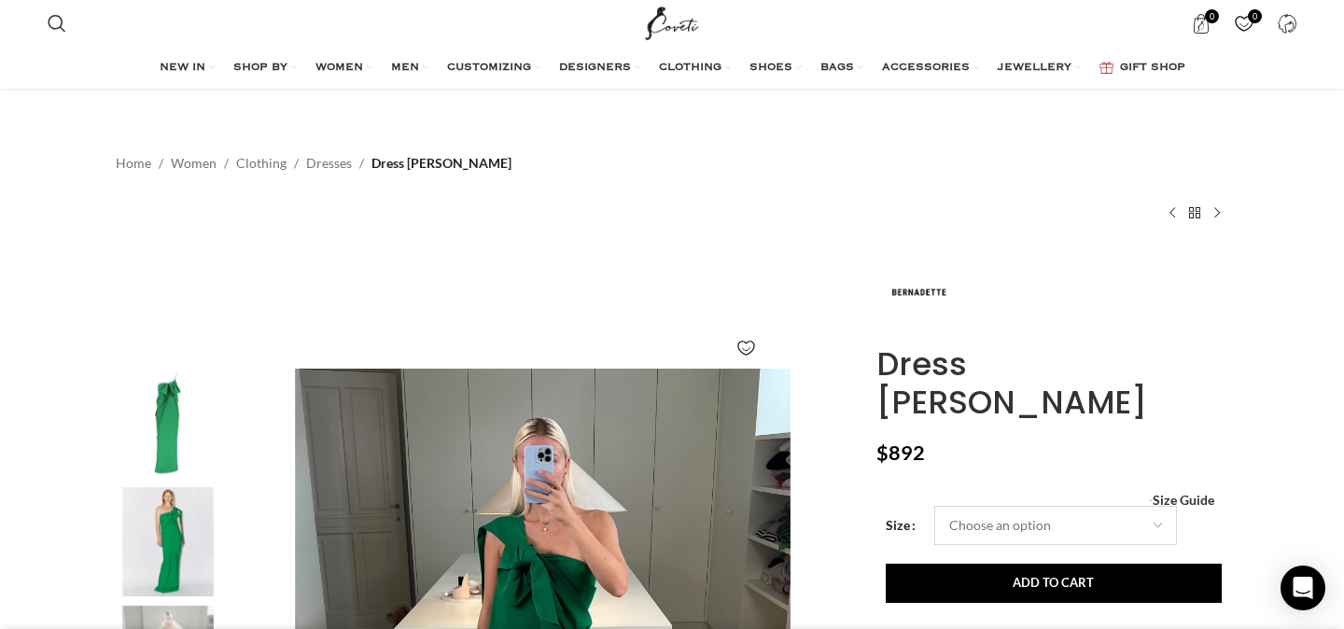
click at [1100, 506] on select "Choose an option 4 UK 6 UK 8 [GEOGRAPHIC_DATA] 10 [GEOGRAPHIC_DATA] 12 [GEOGRAP…" at bounding box center [1055, 525] width 243 height 39
